Goal: Find contact information: Find contact information

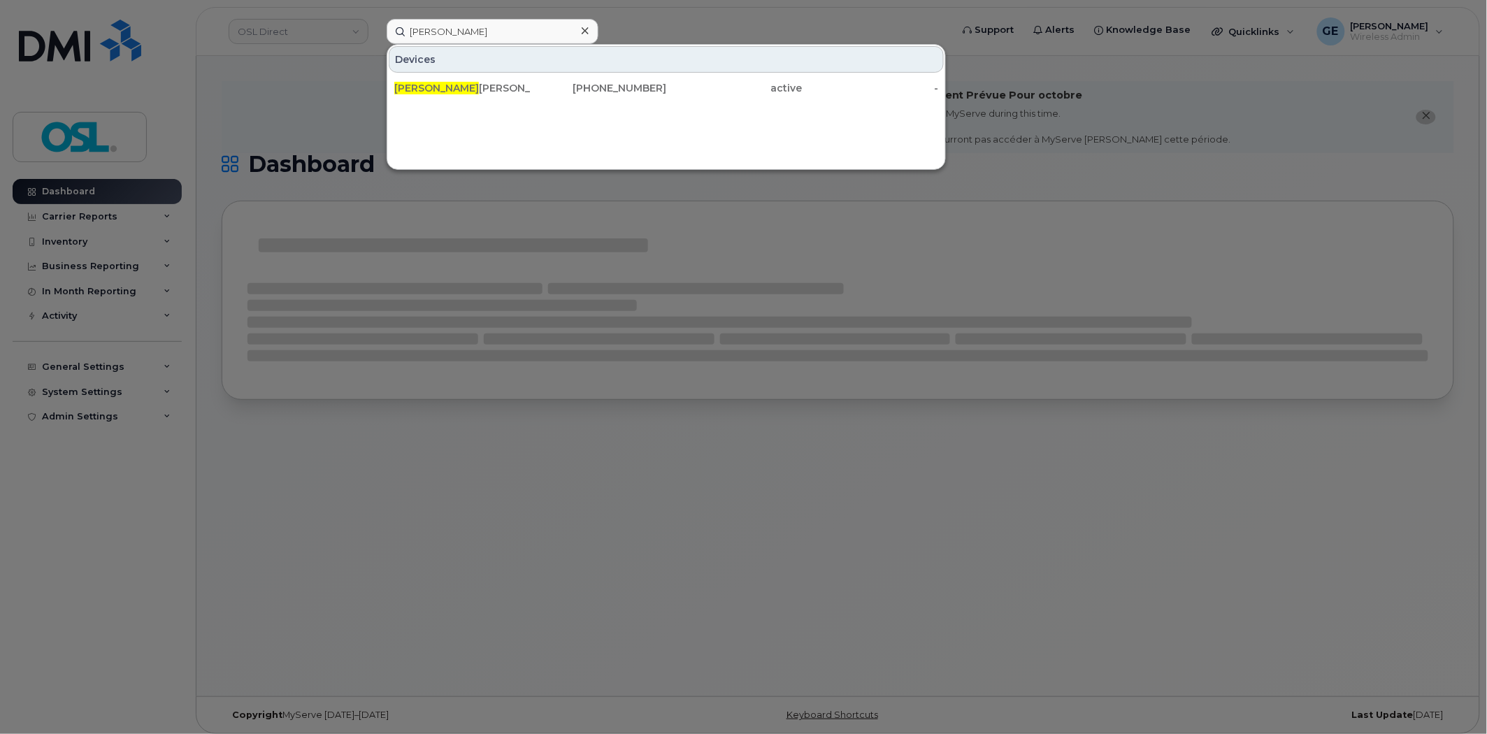
type input "jean sebastien"
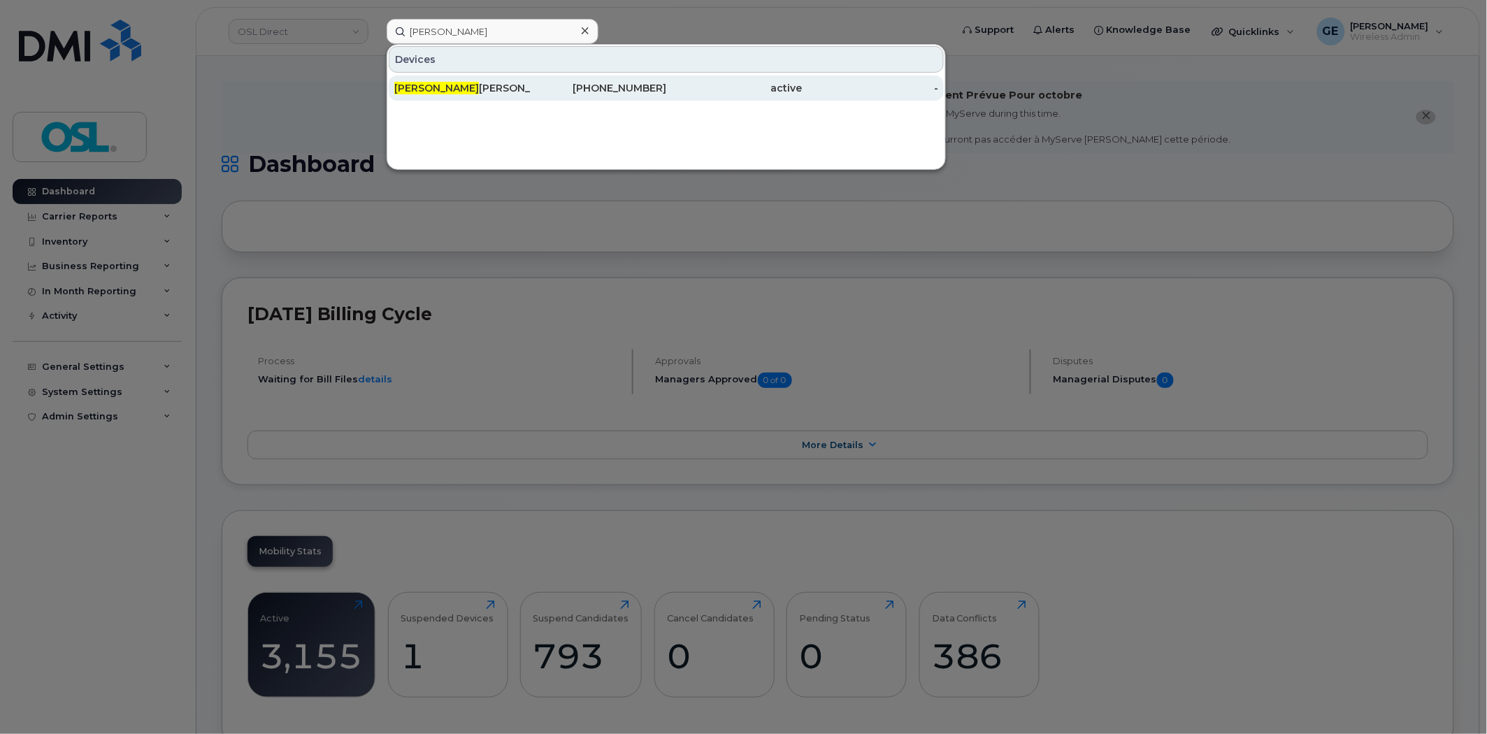
click at [485, 87] on div "Jean Sebastien Leblanc" at bounding box center [462, 88] width 136 height 14
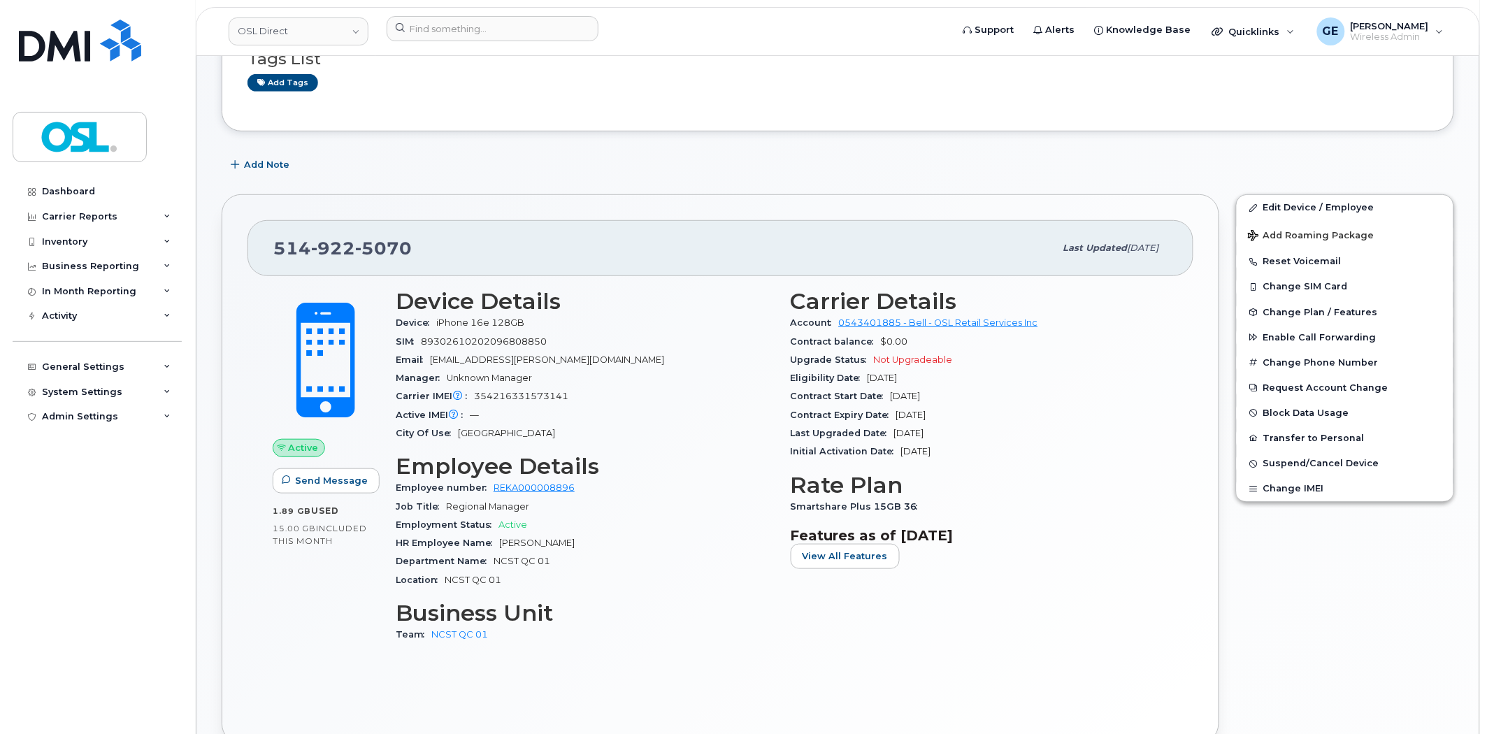
scroll to position [233, 0]
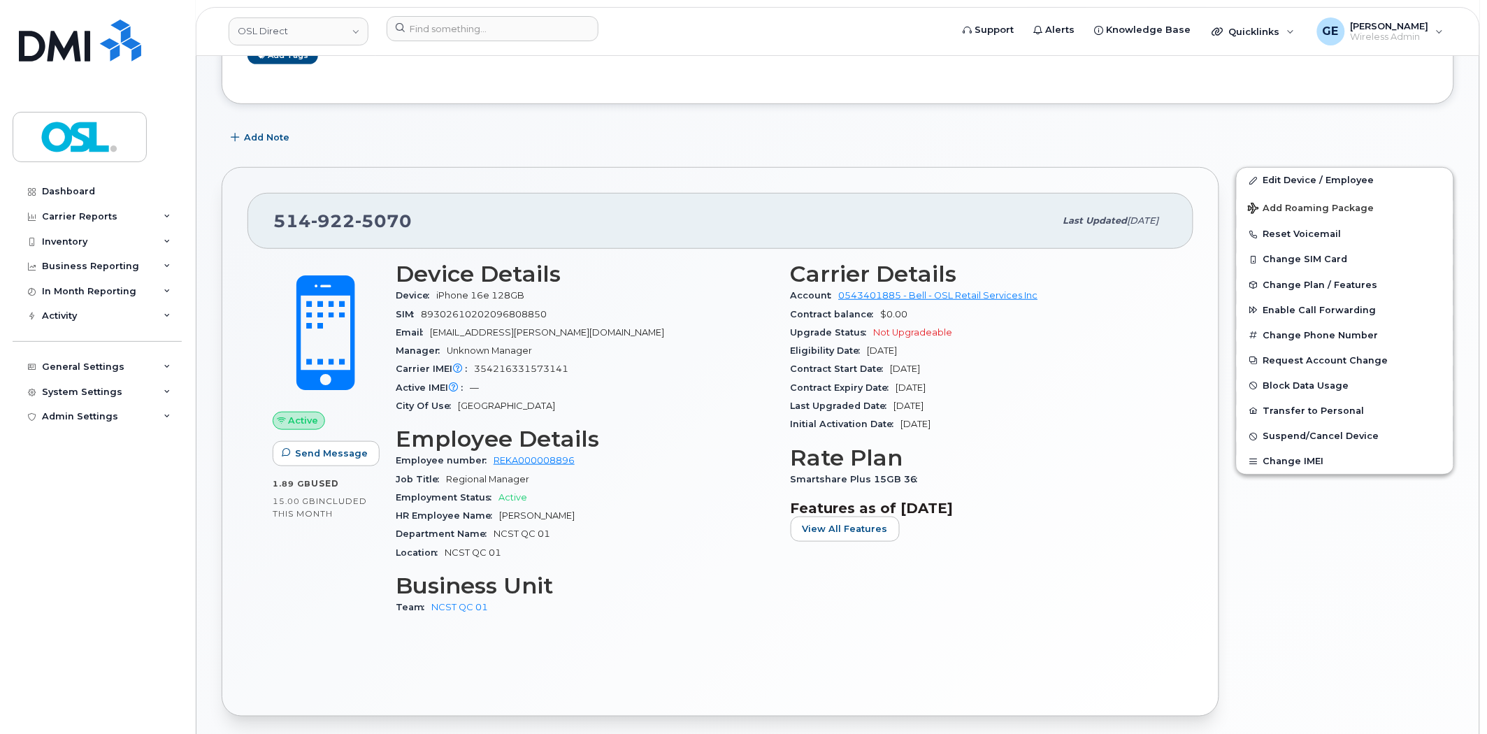
click at [551, 331] on span "jeansebastien.leblanc@osldirect.com" at bounding box center [547, 332] width 234 height 10
click at [561, 324] on div "Email jeansebastien.leblanc@osldirect.com" at bounding box center [585, 333] width 378 height 18
drag, startPoint x: 430, startPoint y: 331, endPoint x: 643, endPoint y: 337, distance: 213.3
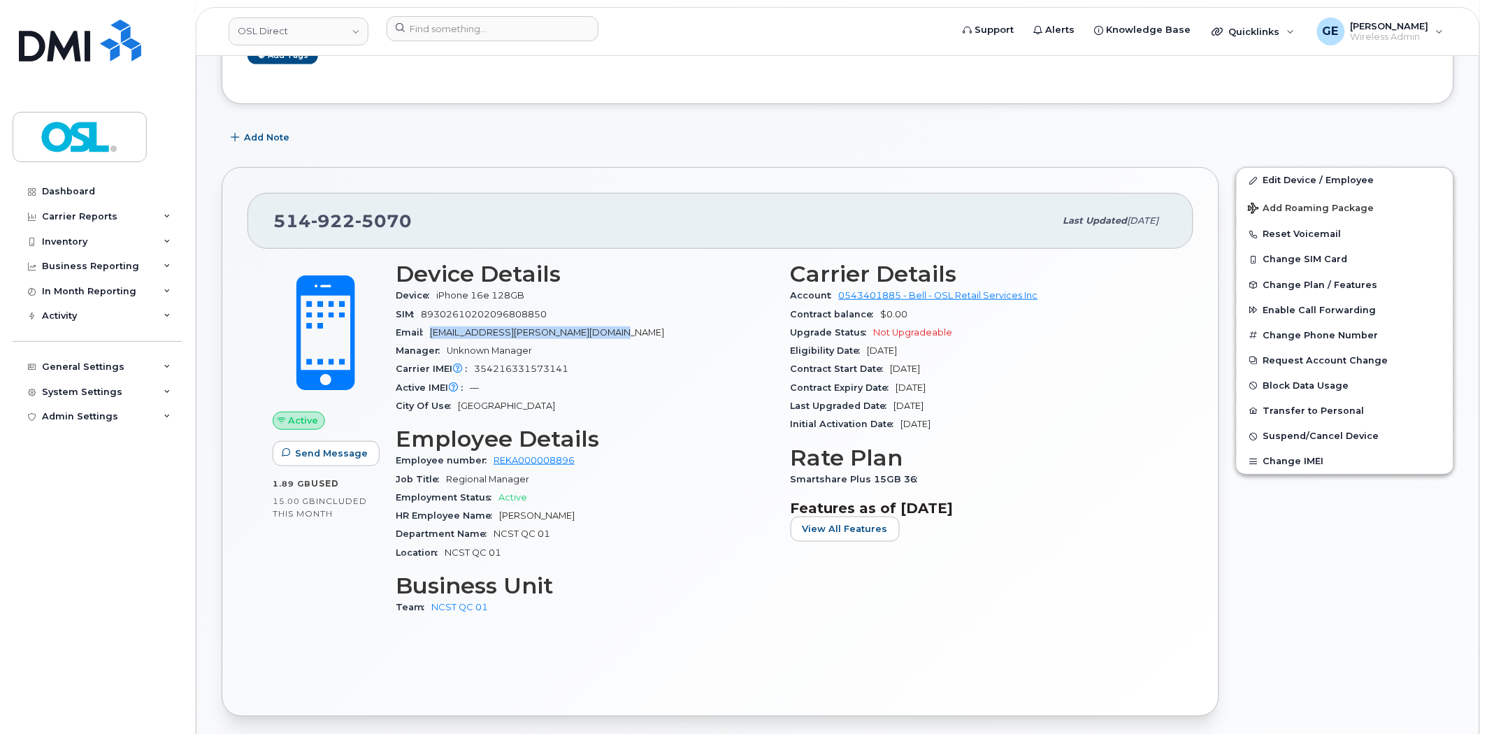
click at [643, 337] on div "Email jeansebastien.leblanc@osldirect.com" at bounding box center [585, 333] width 378 height 18
copy span "jeansebastien.leblanc@osldirect.com"
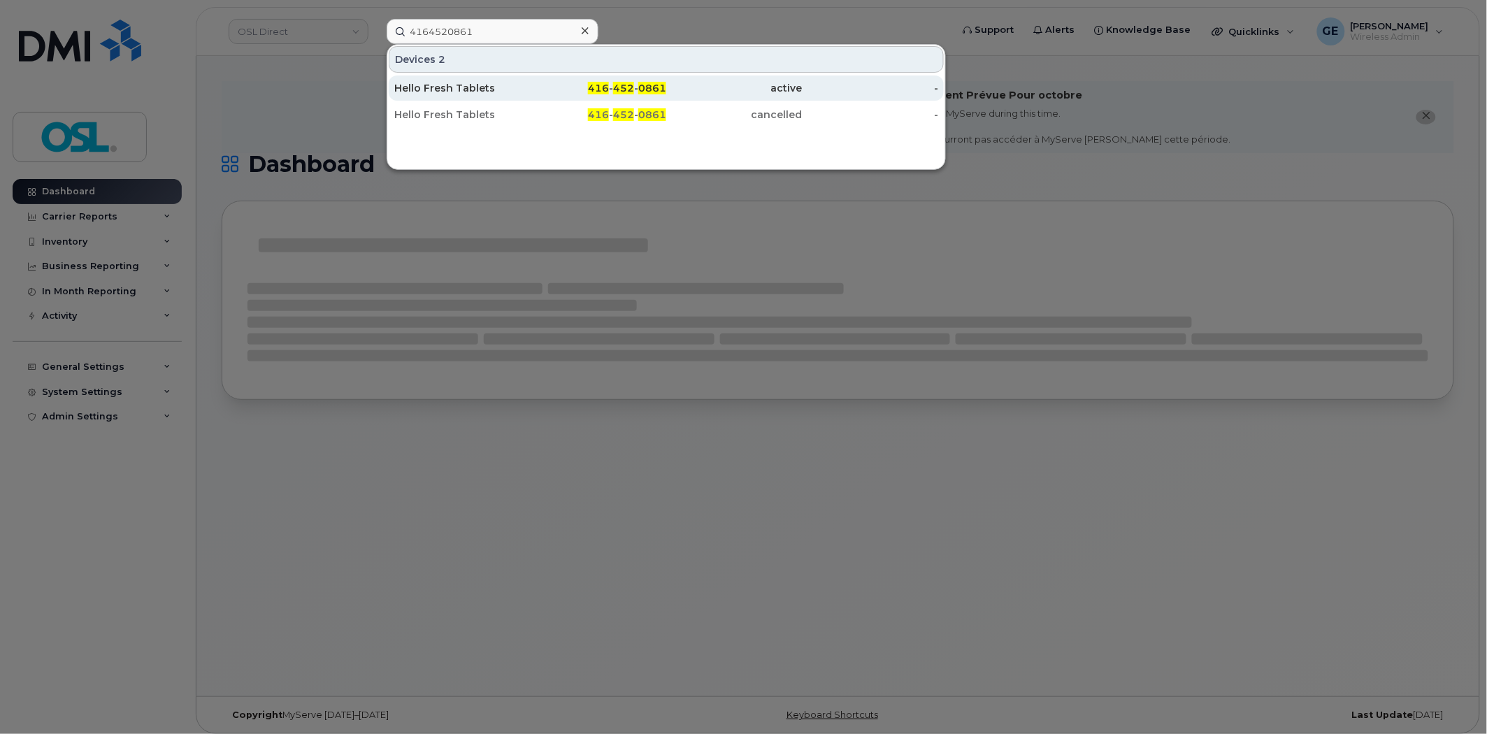
type input "4164520861"
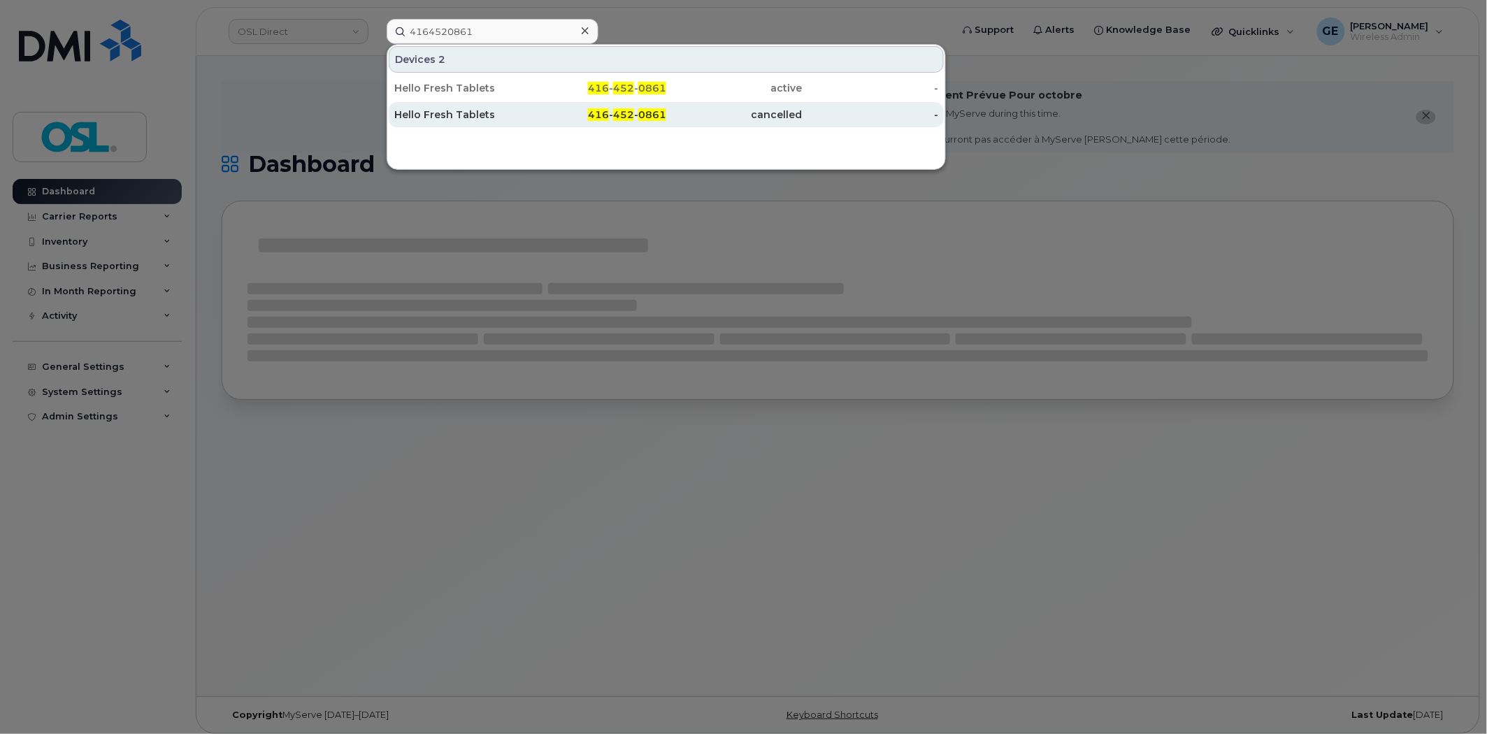
drag, startPoint x: 482, startPoint y: 80, endPoint x: 902, endPoint y: 105, distance: 420.2
click at [482, 80] on div "Hello Fresh Tablets" at bounding box center [462, 88] width 136 height 25
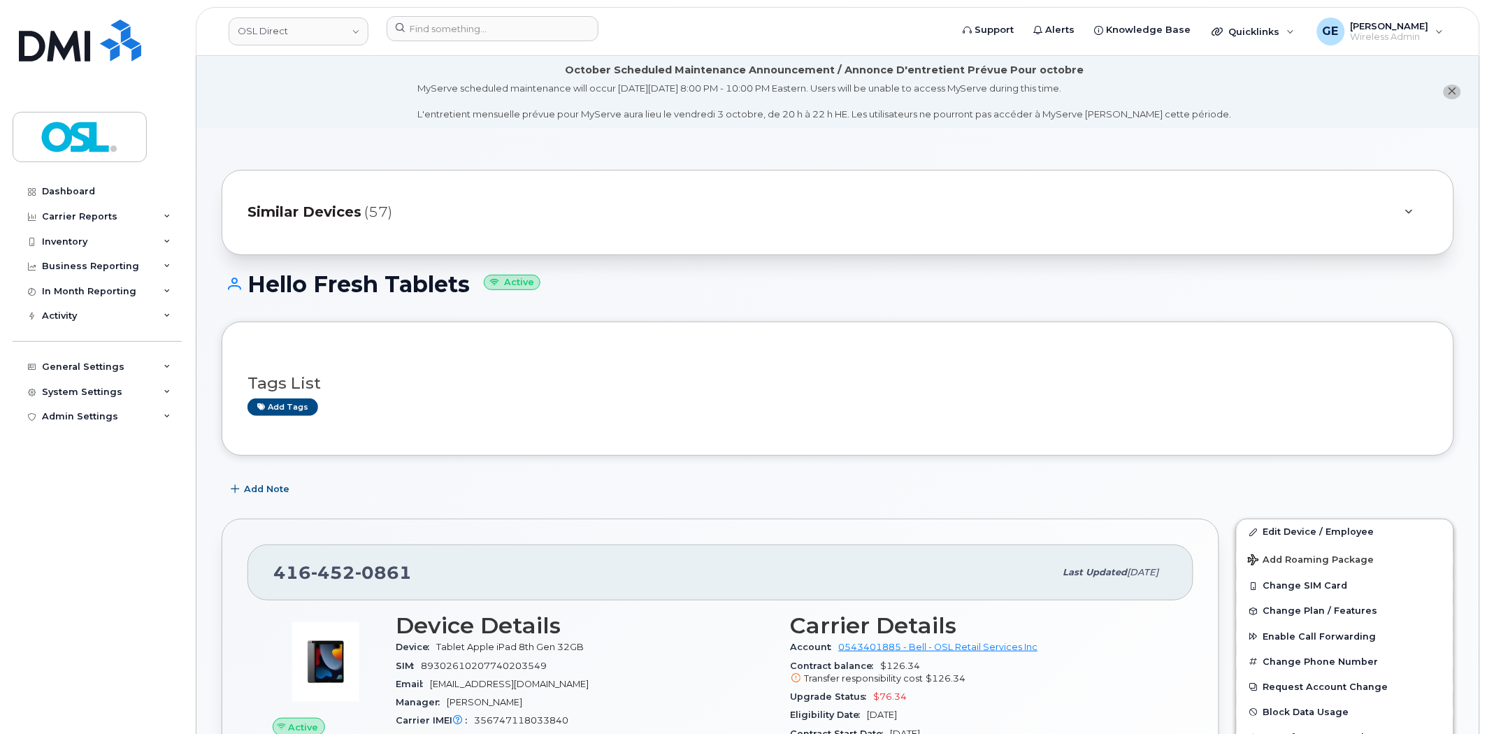
click at [973, 298] on div "Hello Fresh Tablets Active" at bounding box center [838, 297] width 1233 height 50
